Goal: Use online tool/utility: Use online tool/utility

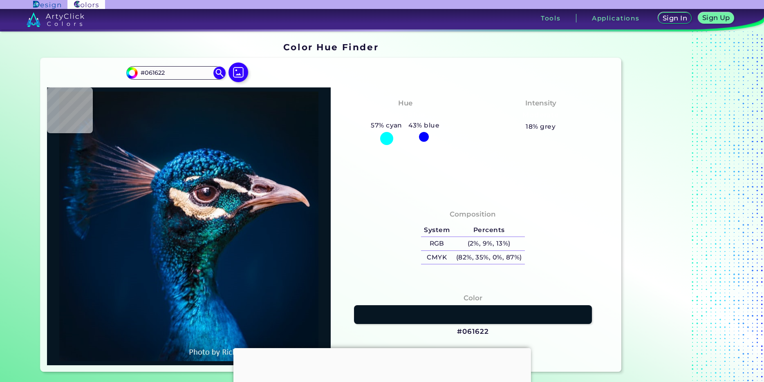
type input "#0a141d"
type input "#0A141D"
click at [235, 74] on img at bounding box center [239, 73] width 24 height 24
click at [0, 0] on input "file" at bounding box center [0, 0] width 0 height 0
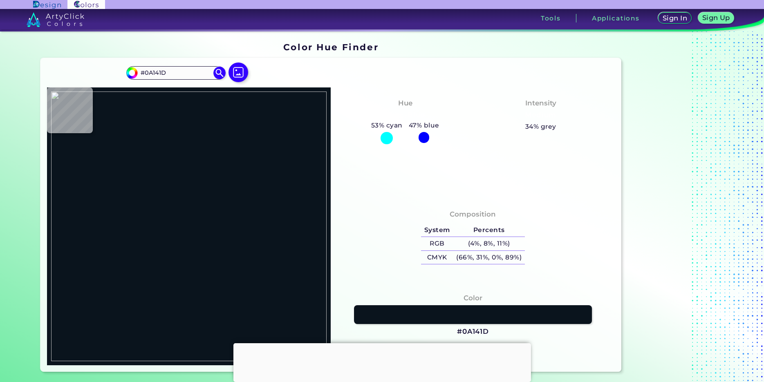
type input "#000000"
type input "#e6ff5d"
type input "#E6FF5D"
type input "#d7ed62"
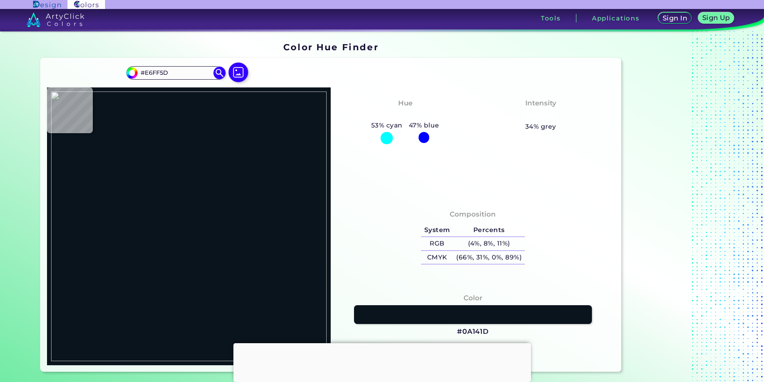
type input "#D7ED62"
type input "#14160e"
type input "#14160E"
type input "#e5ff5a"
type input "#E5FF5A"
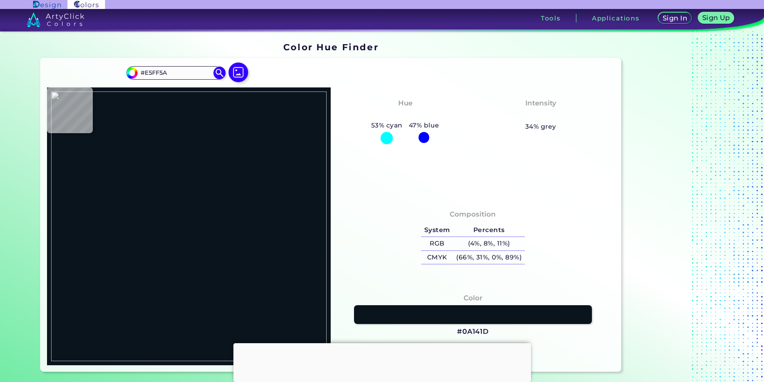
type input "#e6ff5d"
type input "#E6FF5D"
type input "#e6ff5e"
type input "#E6FF5E"
type input "#e6ff5d"
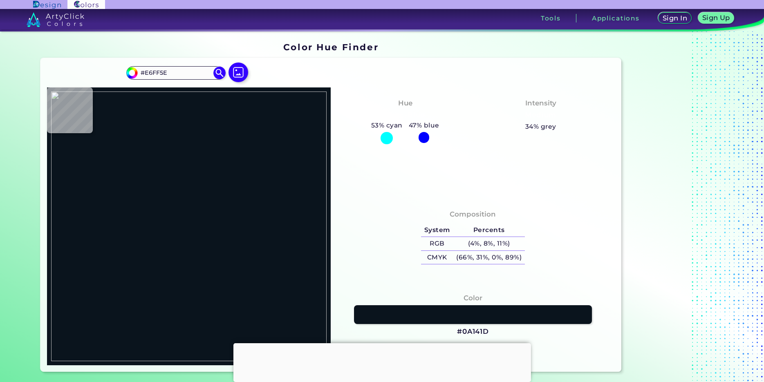
type input "#E6FF5D"
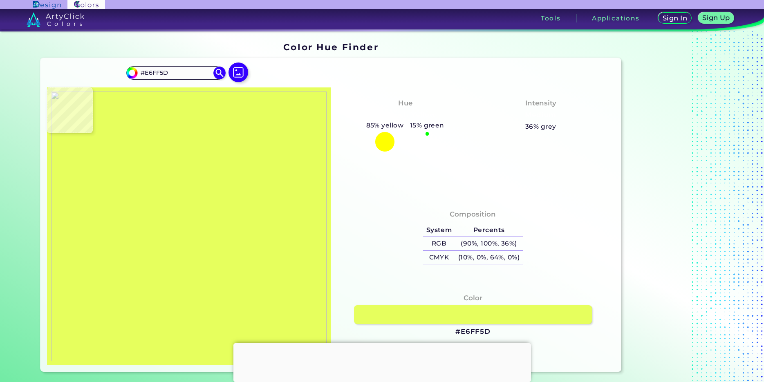
type input "#e6ff5c"
type input "#E6FF5C"
type input "#e6ff5b"
type input "#E6FF5B"
type input "#e7ff5b"
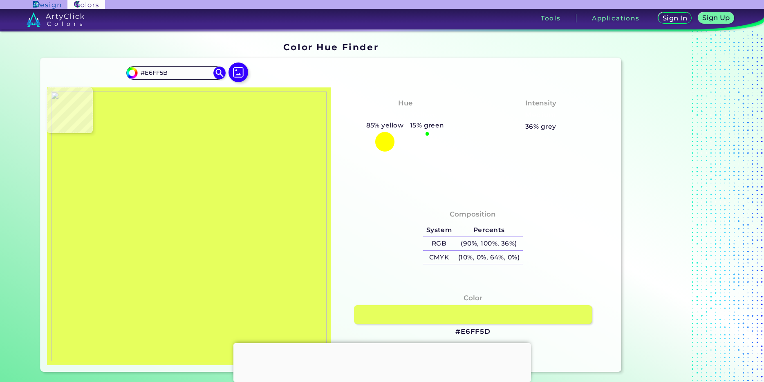
type input "#E7FF5B"
type input "#e7ff5c"
type input "#E7FF5C"
type input "#e8ff5c"
type input "#E8FF5C"
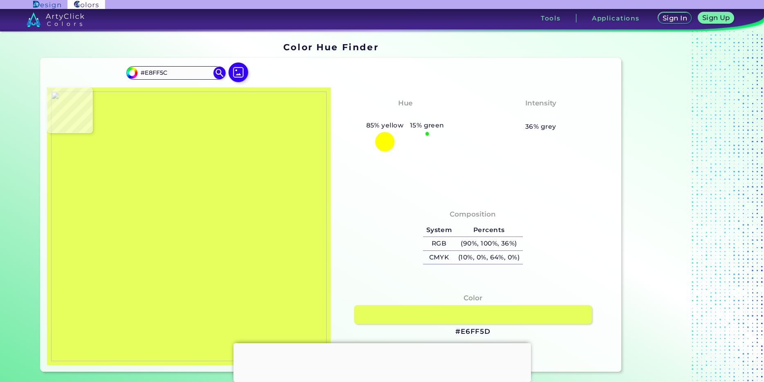
type input "#e8ff5d"
type input "#E8FF5D"
type input "#e7ff5c"
type input "#E7FF5C"
type input "#e6ff5d"
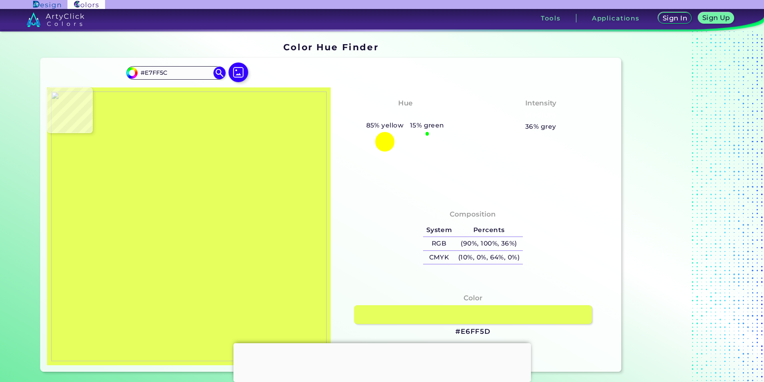
type input "#E6FF5D"
type input "#e6ff5b"
type input "#E6FF5B"
type input "#e7ff5b"
type input "#E7FF5B"
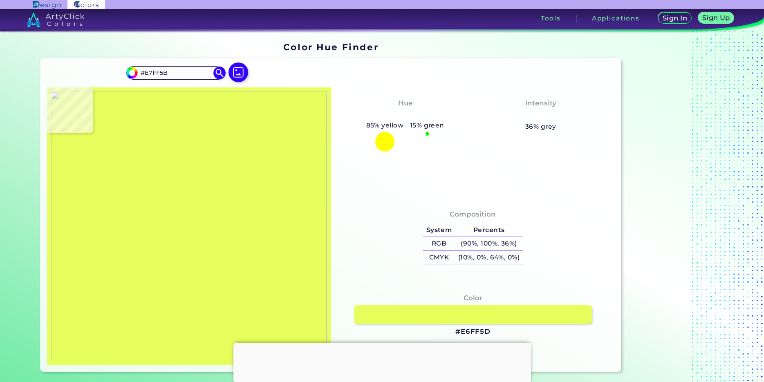
type input "#e8ff5a"
type input "#E8FF5A"
type input "#e7ff5b"
type input "#E7FF5B"
click at [177, 134] on img at bounding box center [189, 227] width 276 height 270
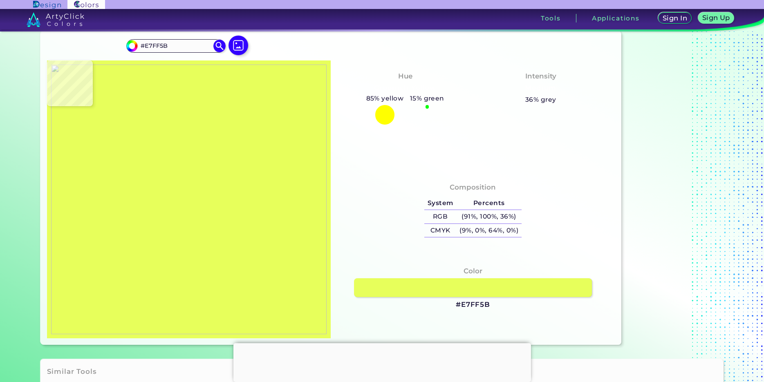
scroll to position [28, 0]
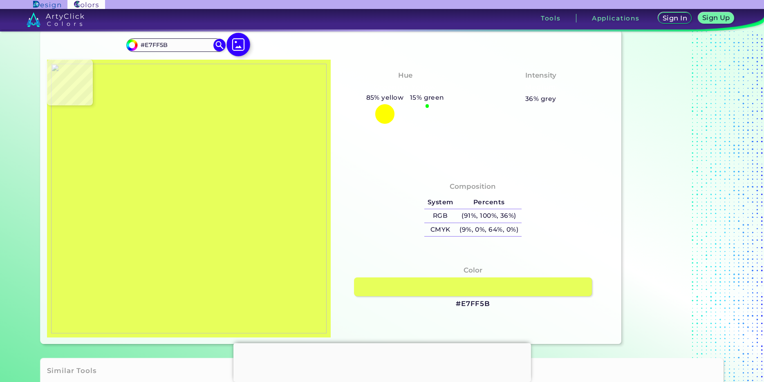
click at [240, 44] on img at bounding box center [239, 45] width 24 height 24
click at [0, 0] on input "file" at bounding box center [0, 0] width 0 height 0
click at [232, 42] on img at bounding box center [239, 45] width 24 height 24
click at [0, 0] on input "file" at bounding box center [0, 0] width 0 height 0
click at [231, 168] on img at bounding box center [189, 199] width 276 height 270
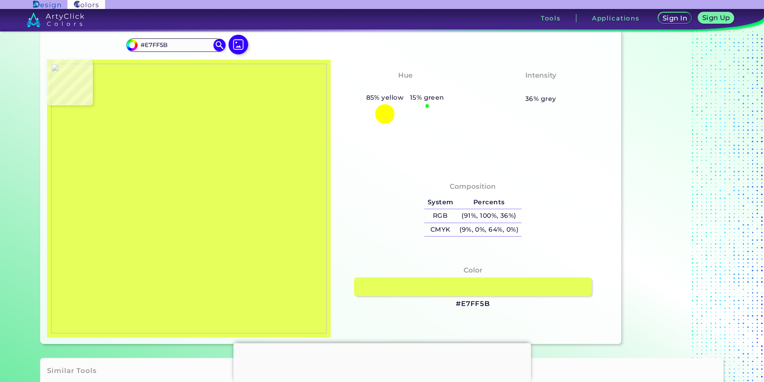
type input "#131313"
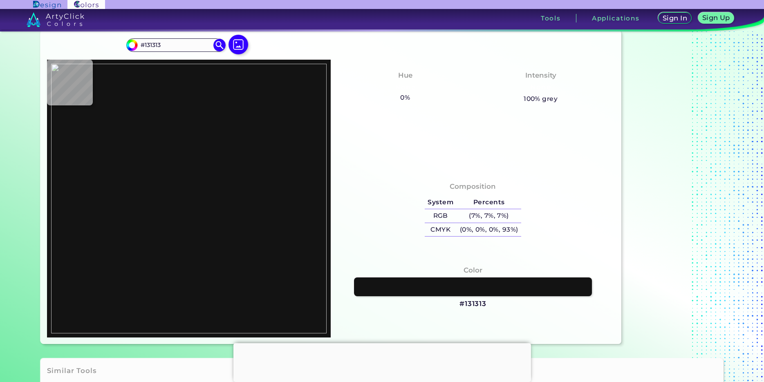
type input "#e7ff57"
type input "#E7FF57"
type input "#e5fd56"
type input "#E5FD56"
type input "#e7ff57"
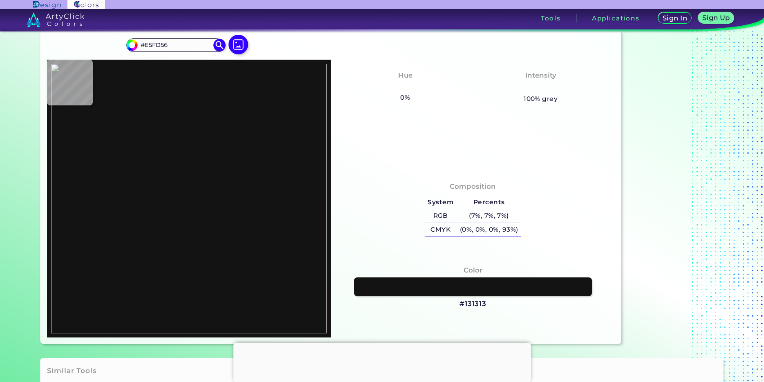
type input "#E7FF57"
type input "#131313"
type input "#d7ed52"
type input "#D7ED52"
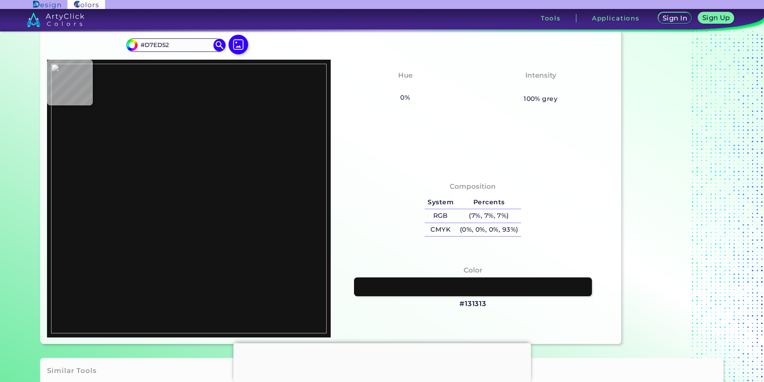
type input "#e7ff57"
type input "#E7FF57"
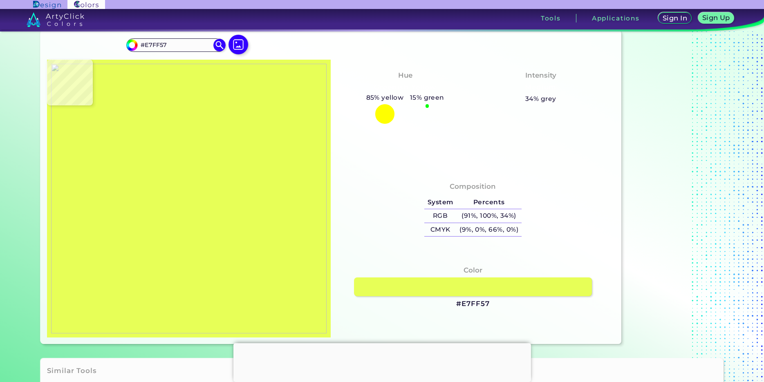
type input "#393d20"
type input "#393D20"
type input "#e7ff57"
type input "#E7FF57"
type input "#c4d94c"
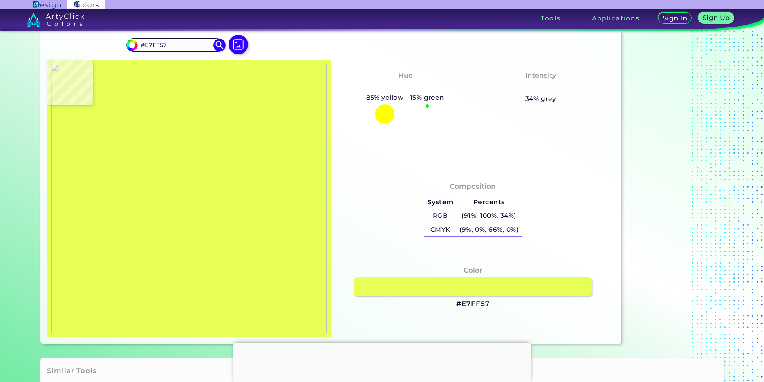
type input "#C4D94C"
type input "#e6fe56"
type input "#E6FE56"
type input "#e7ff57"
type input "#E7FF57"
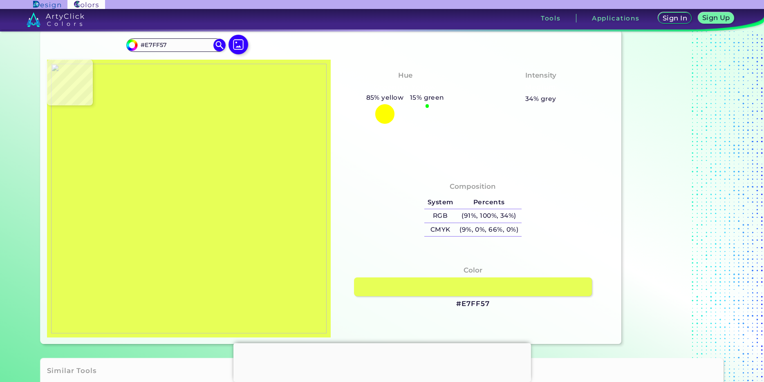
click at [193, 155] on img at bounding box center [189, 199] width 276 height 270
click at [153, 80] on img at bounding box center [189, 199] width 276 height 270
type input "#000000"
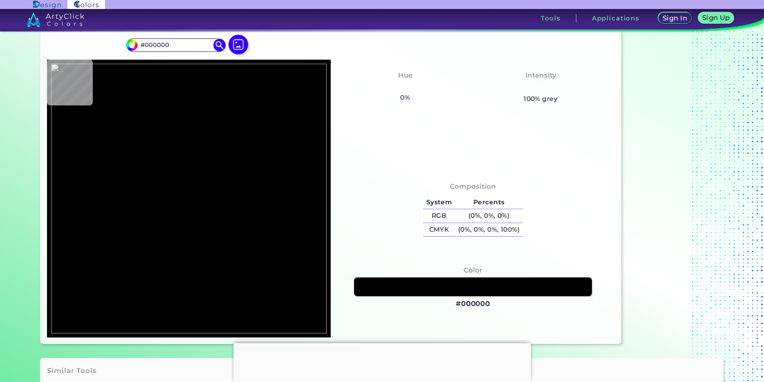
type input "#e7ff57"
type input "#E7FF57"
type input "#131313"
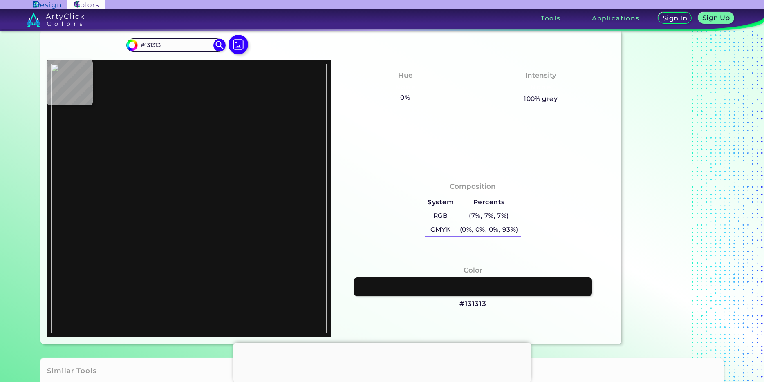
type input "#202217"
type input "#5c652c"
type input "#5C652C"
type input "#e7ff57"
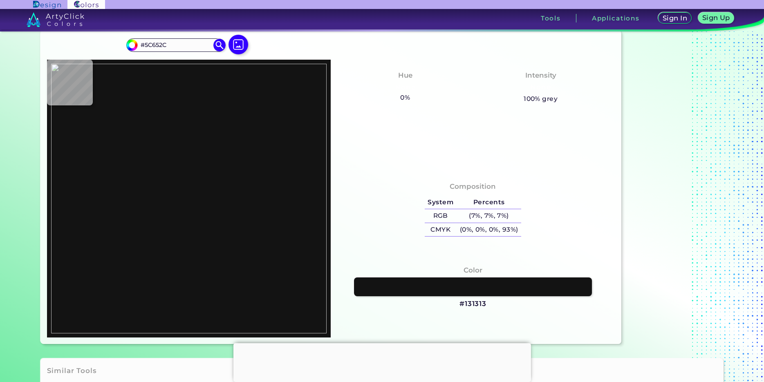
type input "#E7FF57"
type input "#131313"
type input "#e7ff57"
type input "#E7FF57"
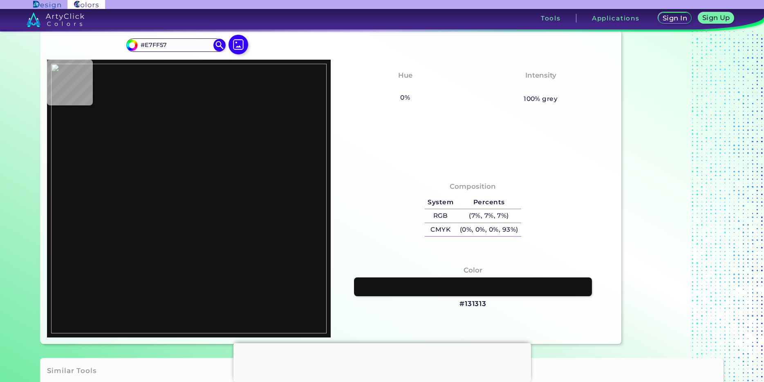
type input "#afc145"
type input "#AFC145"
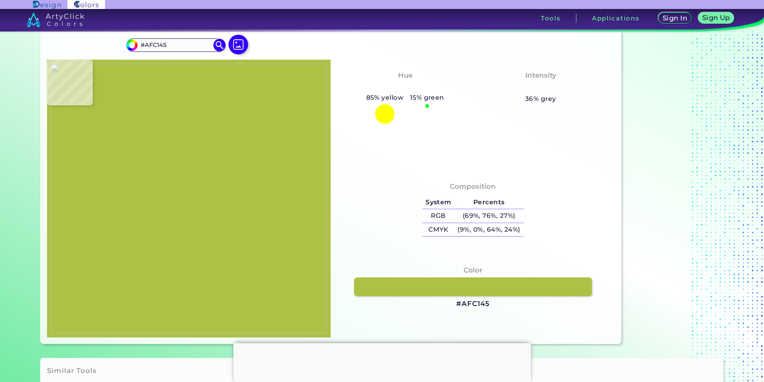
type input "#e7ff57"
type input "#E7FF57"
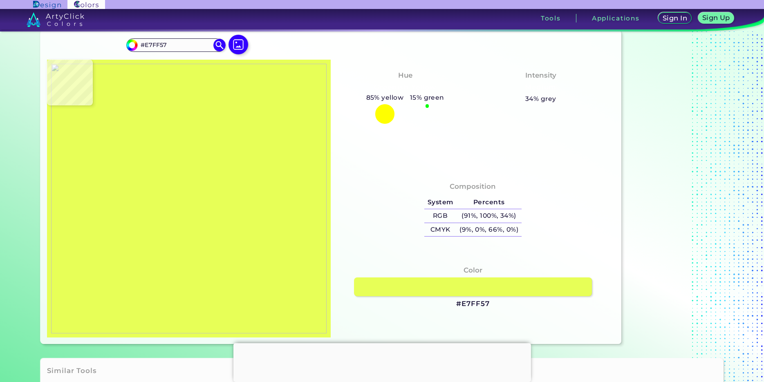
type input "#4c5325"
type input "#4C5325"
type input "#e7ff57"
type input "#E7FF57"
type input "#131313"
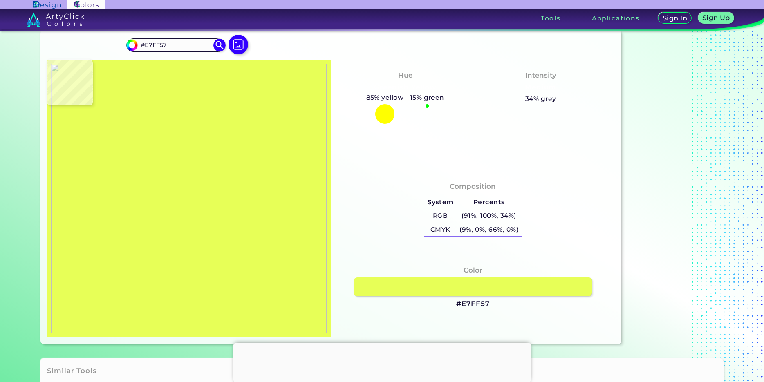
type input "#131313"
type input "#000000"
